Goal: Communication & Community: Share content

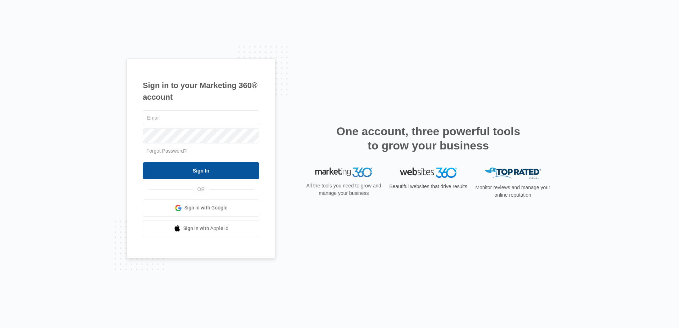
type input "[PERSON_NAME][EMAIL_ADDRESS][DOMAIN_NAME]"
click at [224, 170] on input "Sign In" at bounding box center [201, 170] width 116 height 17
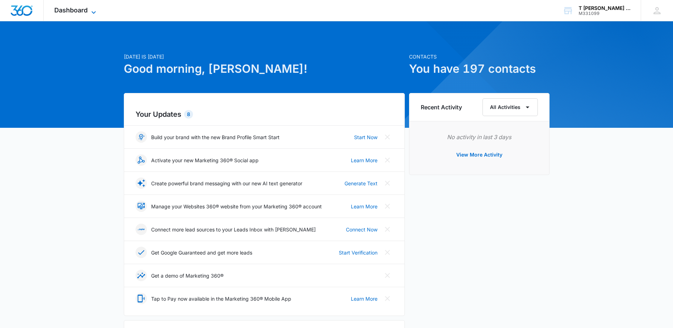
click at [92, 9] on icon at bounding box center [93, 12] width 9 height 9
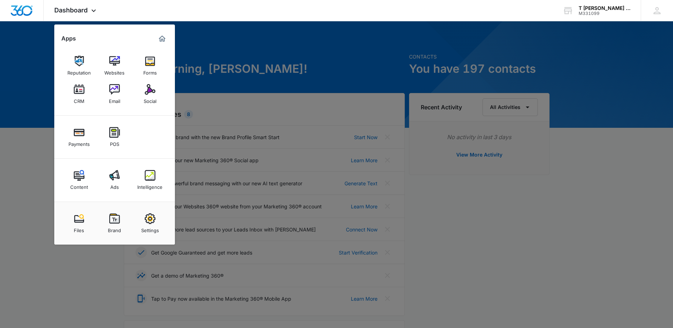
click at [156, 95] on div "Social" at bounding box center [150, 99] width 13 height 9
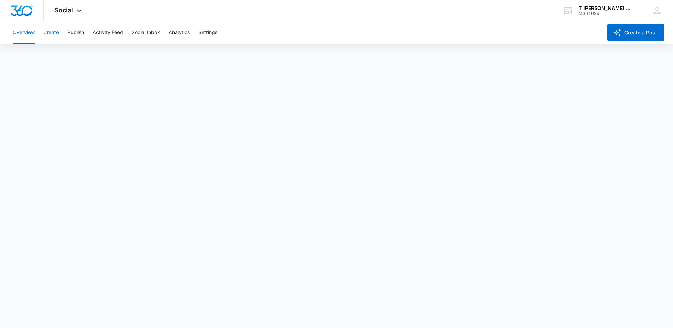
click at [54, 34] on button "Create" at bounding box center [51, 32] width 16 height 23
click at [65, 9] on span "Social" at bounding box center [63, 9] width 19 height 7
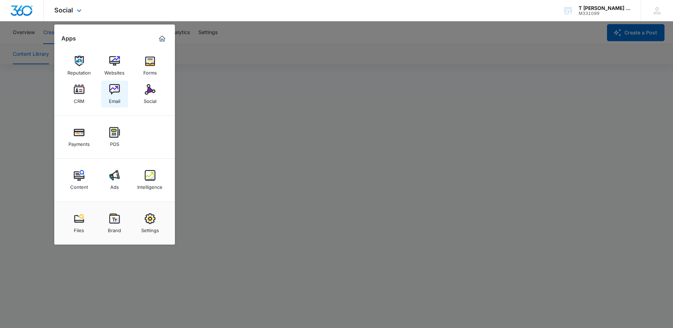
click at [113, 92] on img at bounding box center [114, 89] width 11 height 11
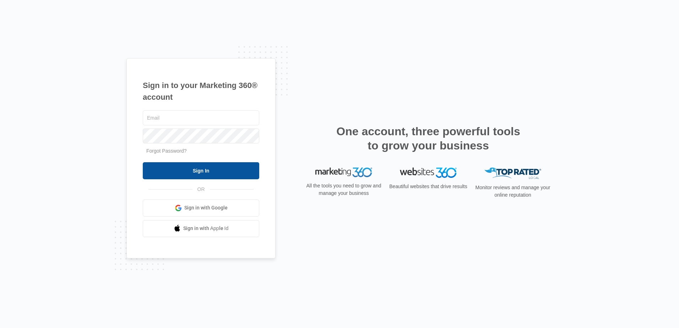
type input "[PERSON_NAME][EMAIL_ADDRESS][DOMAIN_NAME]"
click at [208, 173] on input "Sign In" at bounding box center [201, 170] width 116 height 17
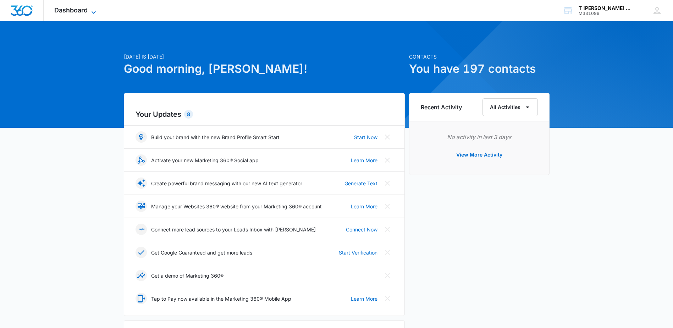
click at [84, 11] on span "Dashboard" at bounding box center [70, 9] width 33 height 7
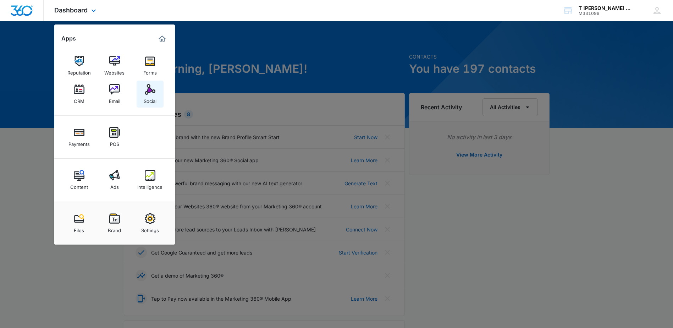
click at [145, 93] on img at bounding box center [150, 89] width 11 height 11
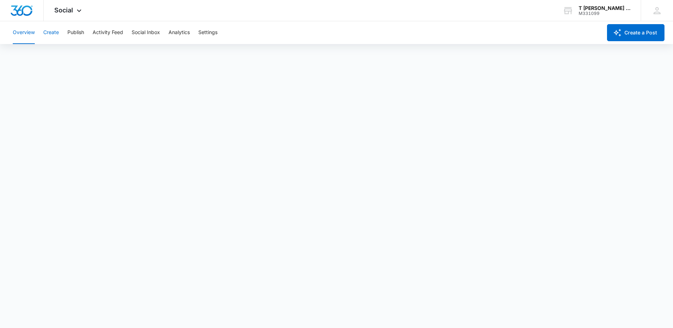
click at [57, 33] on button "Create" at bounding box center [51, 32] width 16 height 23
